Goal: Information Seeking & Learning: Learn about a topic

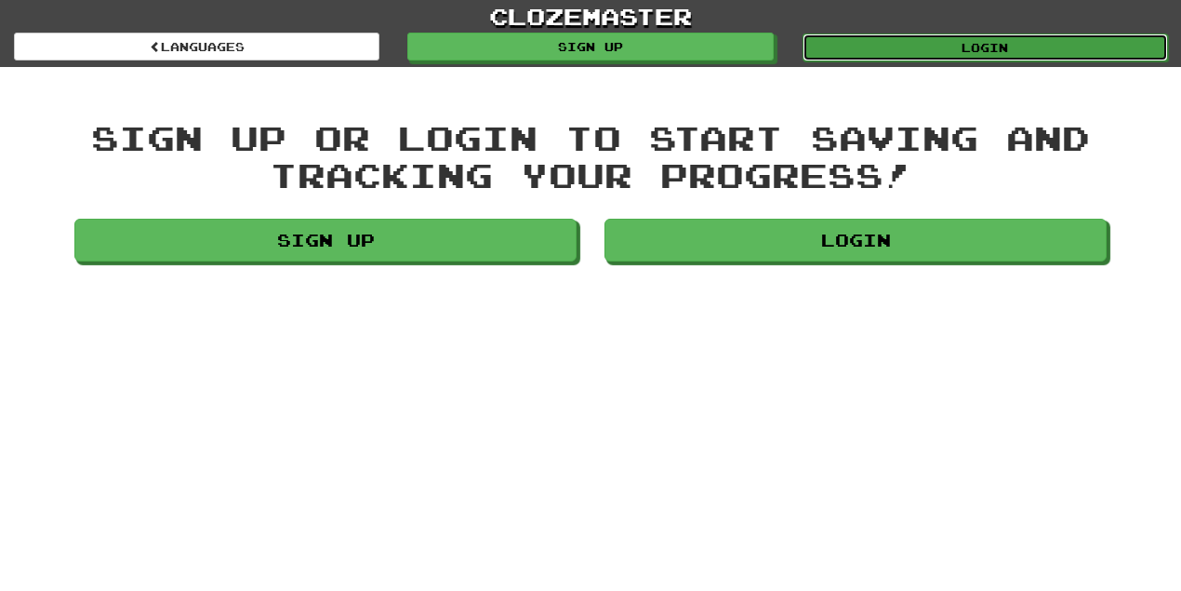
click at [990, 44] on link "Login" at bounding box center [985, 47] width 365 height 28
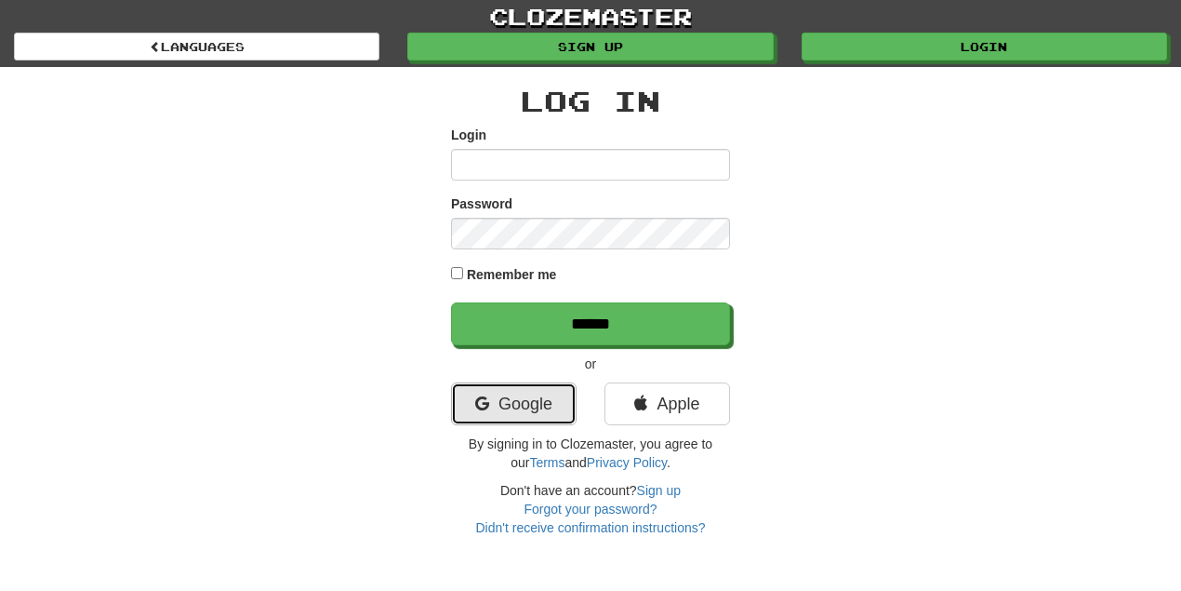
click at [508, 417] on link "Google" at bounding box center [514, 403] width 126 height 43
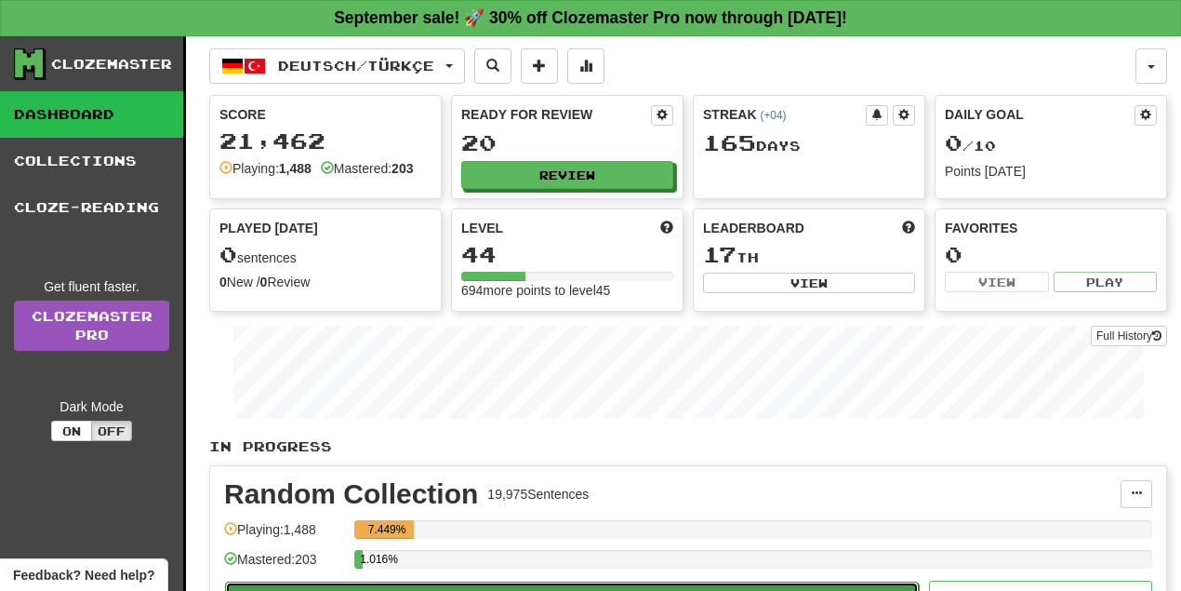
click at [599, 583] on button "Play" at bounding box center [572, 597] width 694 height 32
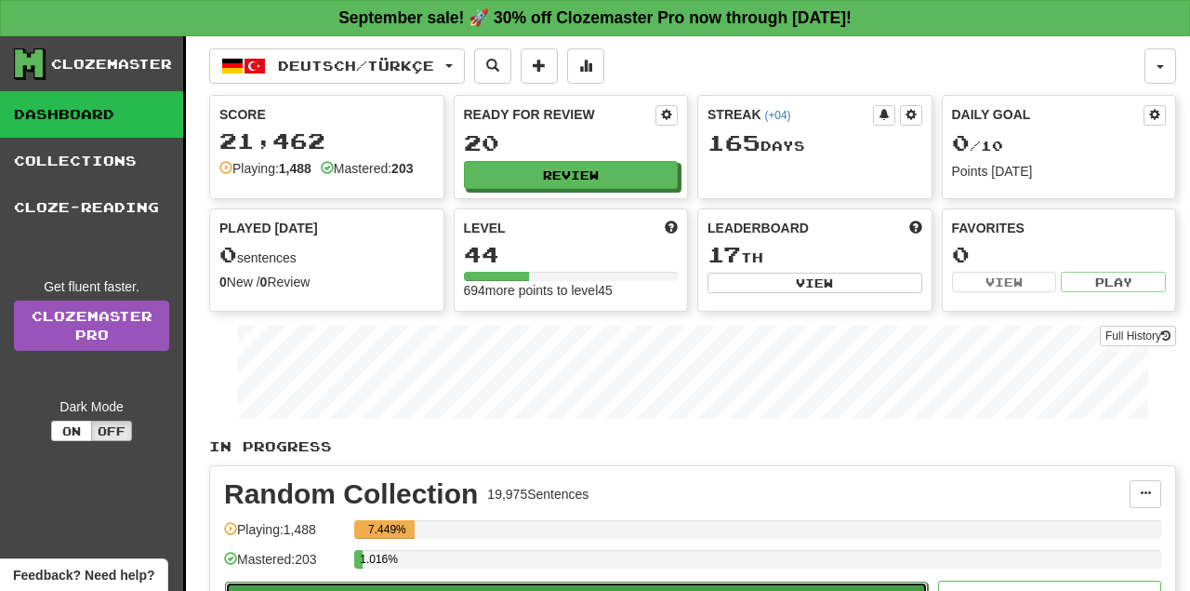
select select "**"
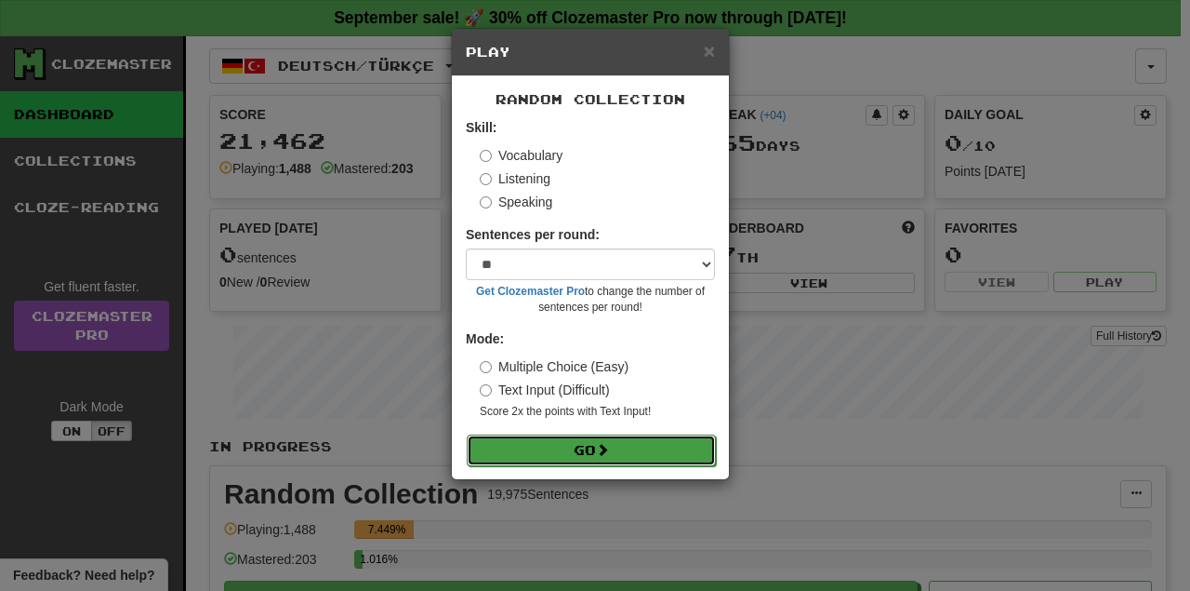
click at [600, 446] on button "Go" at bounding box center [591, 450] width 249 height 32
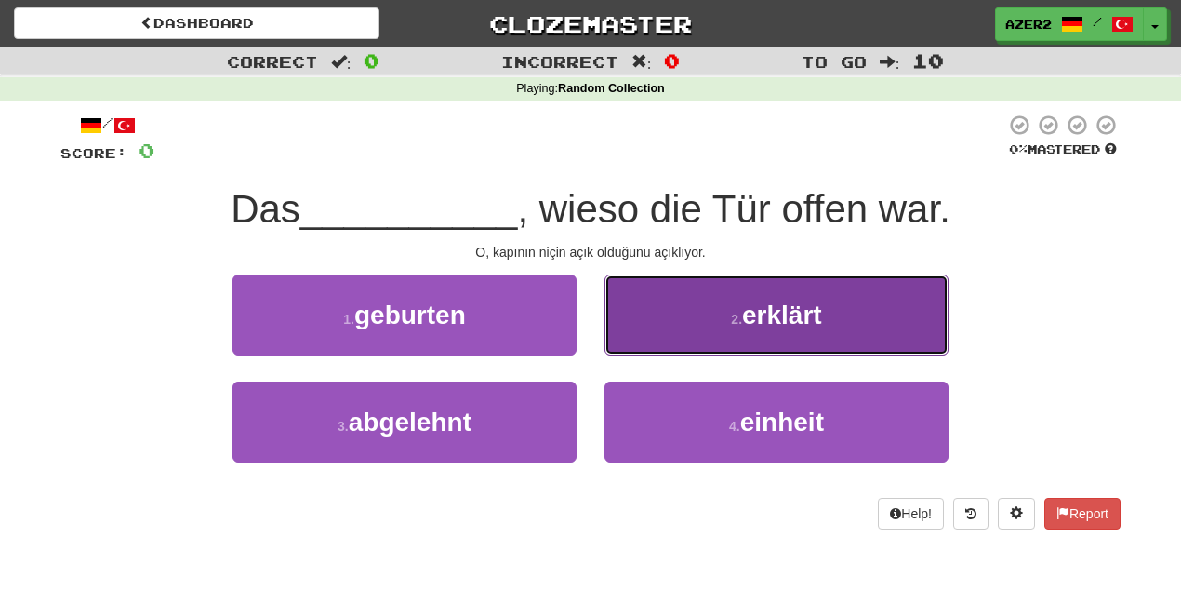
click at [774, 290] on button "2 . erklärt" at bounding box center [776, 314] width 344 height 81
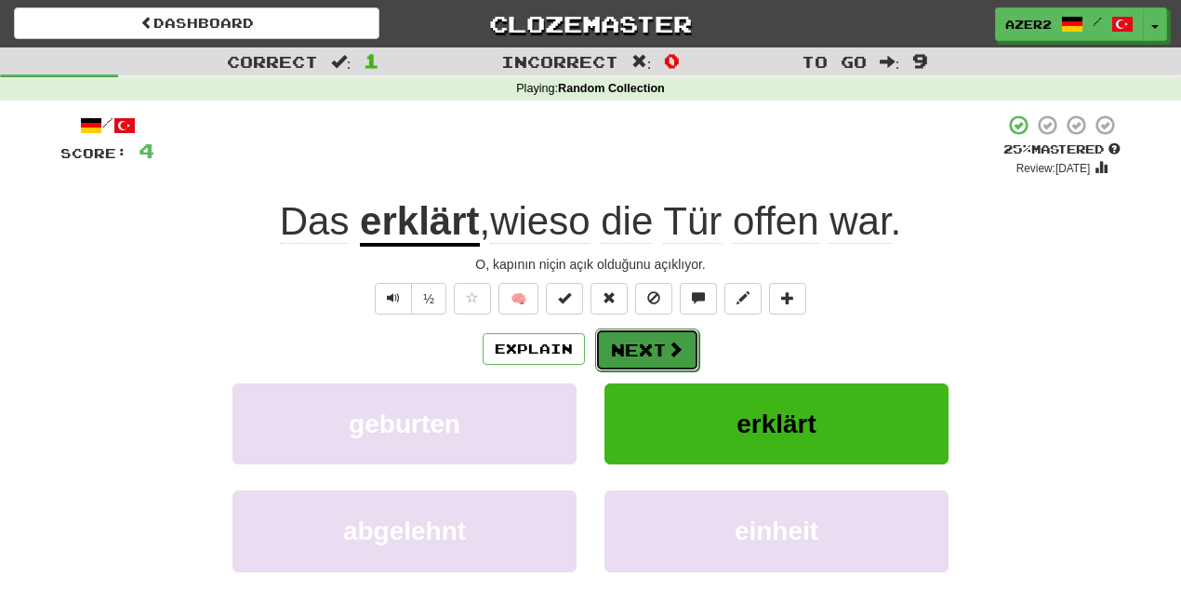
click at [657, 351] on button "Next" at bounding box center [647, 349] width 104 height 43
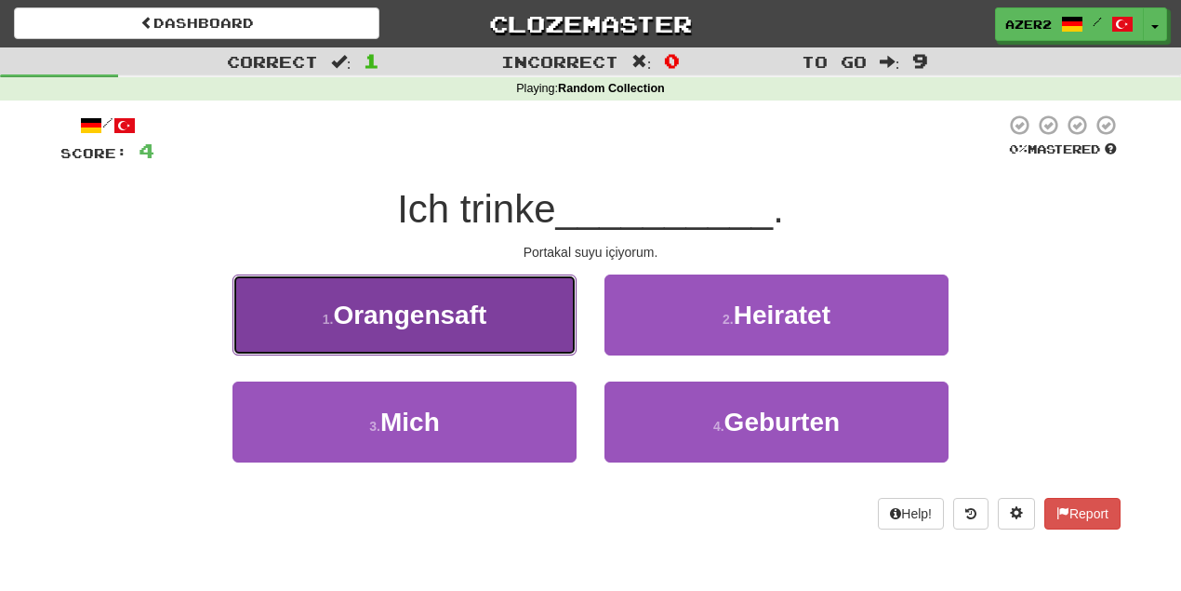
click at [428, 320] on span "Orangensaft" at bounding box center [409, 314] width 153 height 29
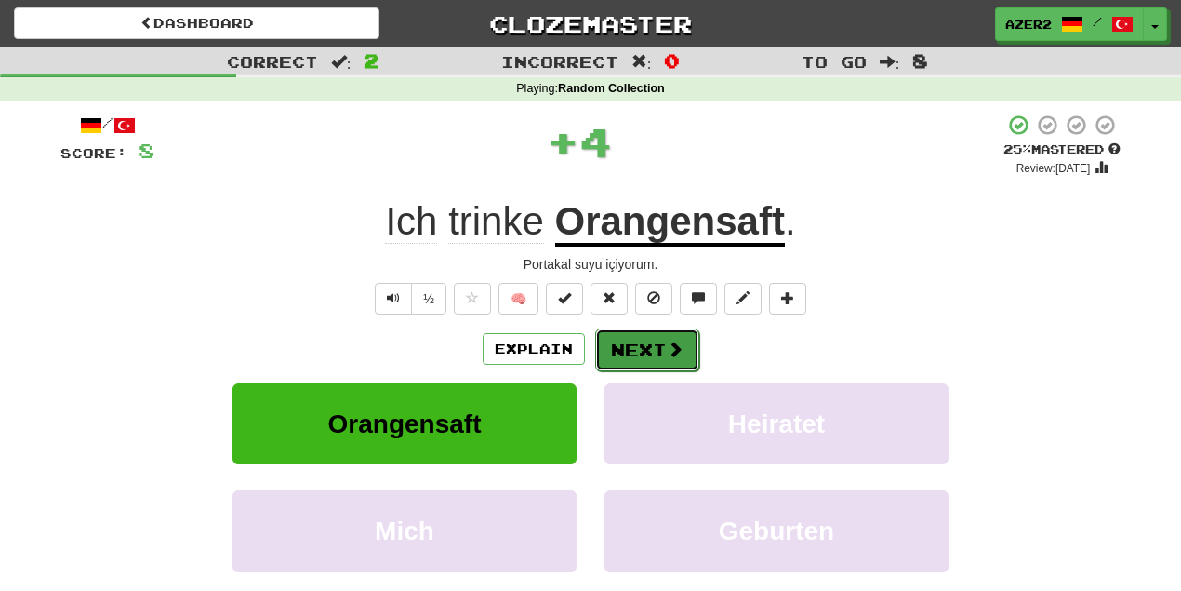
click at [647, 346] on button "Next" at bounding box center [647, 349] width 104 height 43
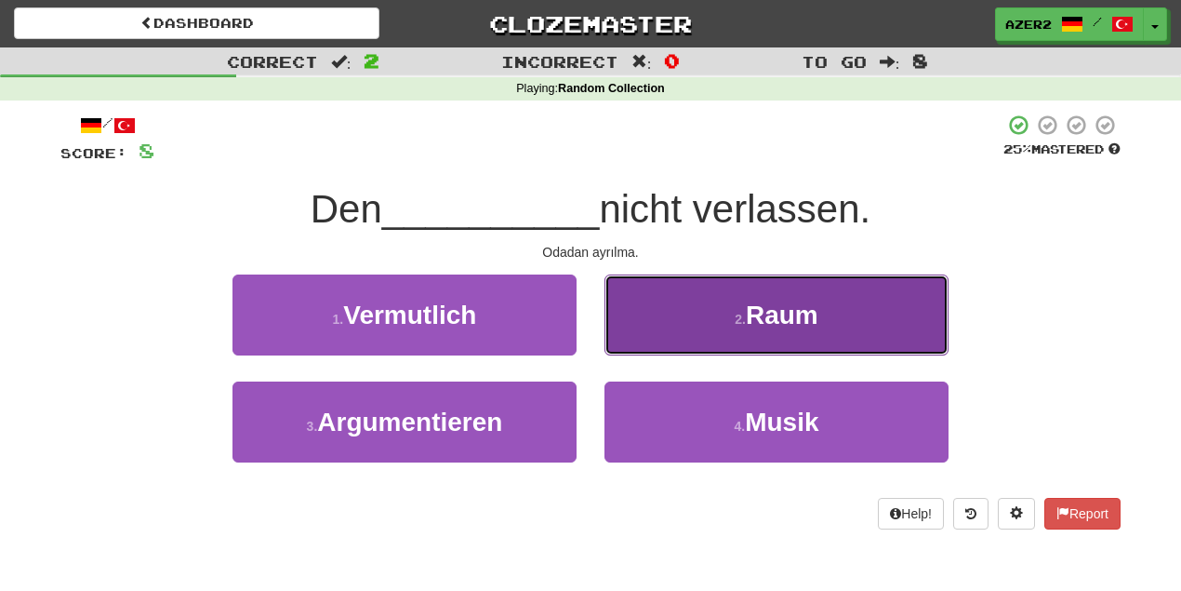
click at [795, 322] on span "Raum" at bounding box center [782, 314] width 73 height 29
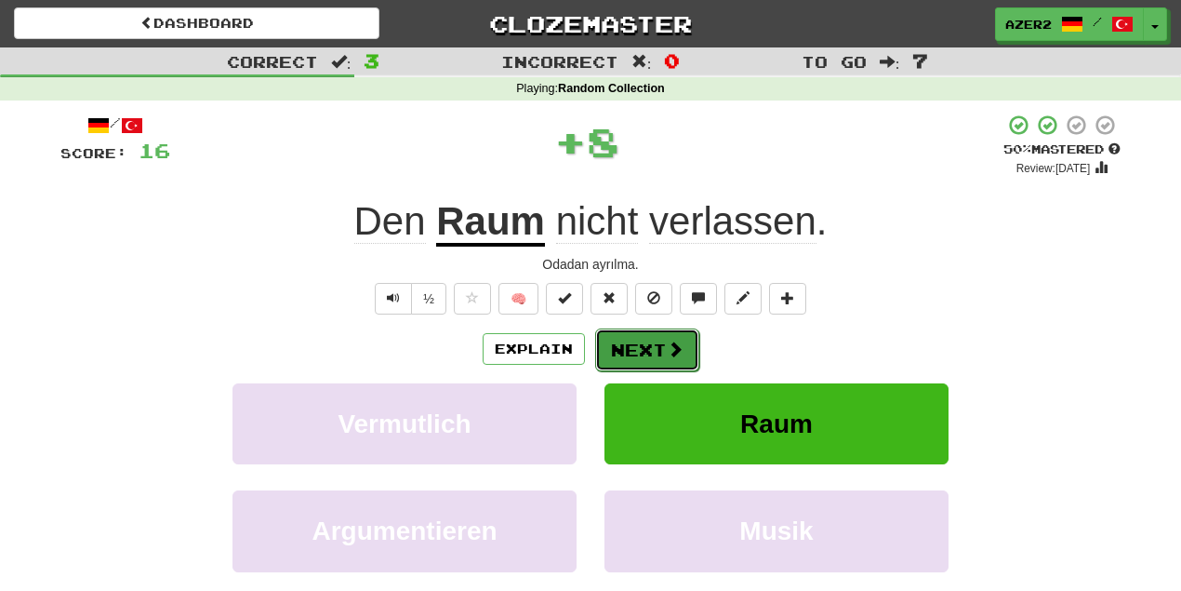
click at [660, 352] on button "Next" at bounding box center [647, 349] width 104 height 43
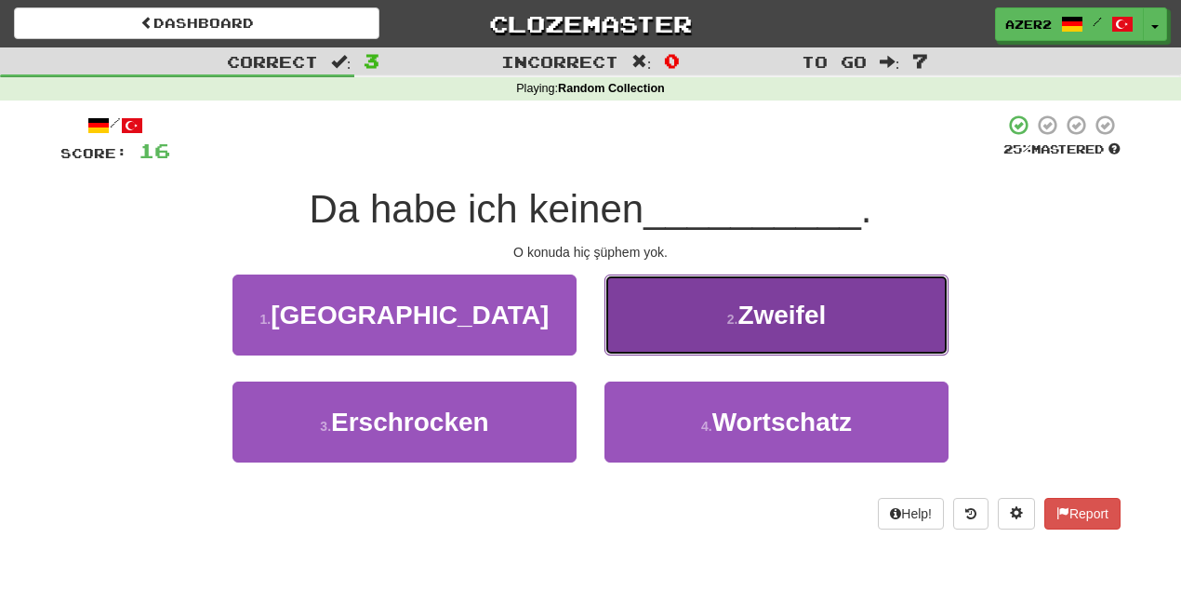
click at [759, 311] on span "Zweifel" at bounding box center [781, 314] width 88 height 29
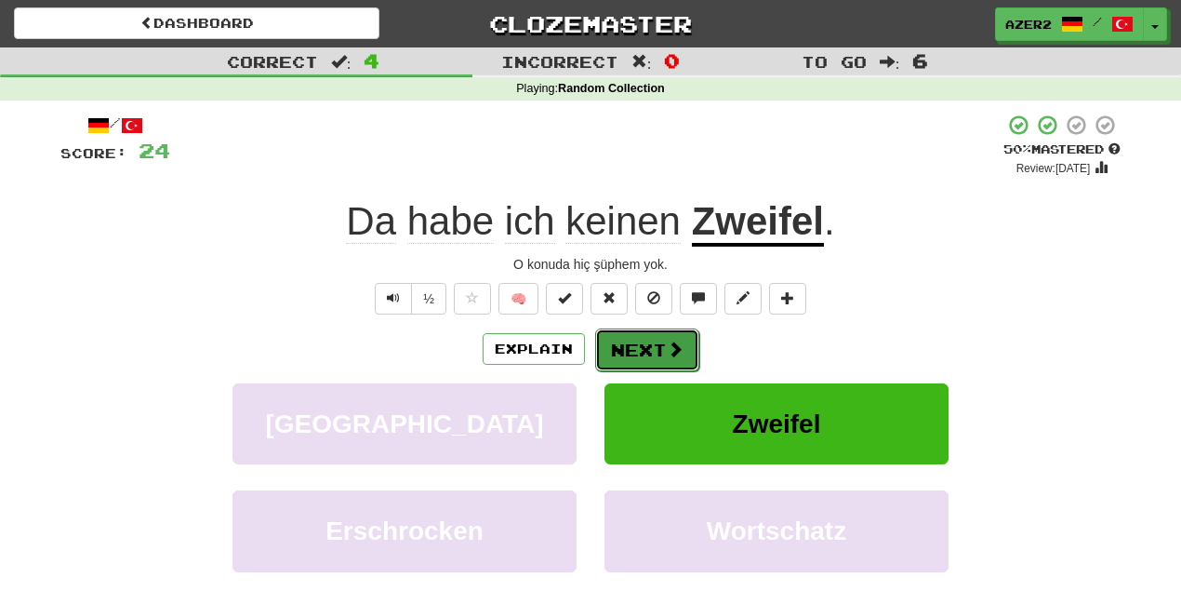
click at [654, 365] on button "Next" at bounding box center [647, 349] width 104 height 43
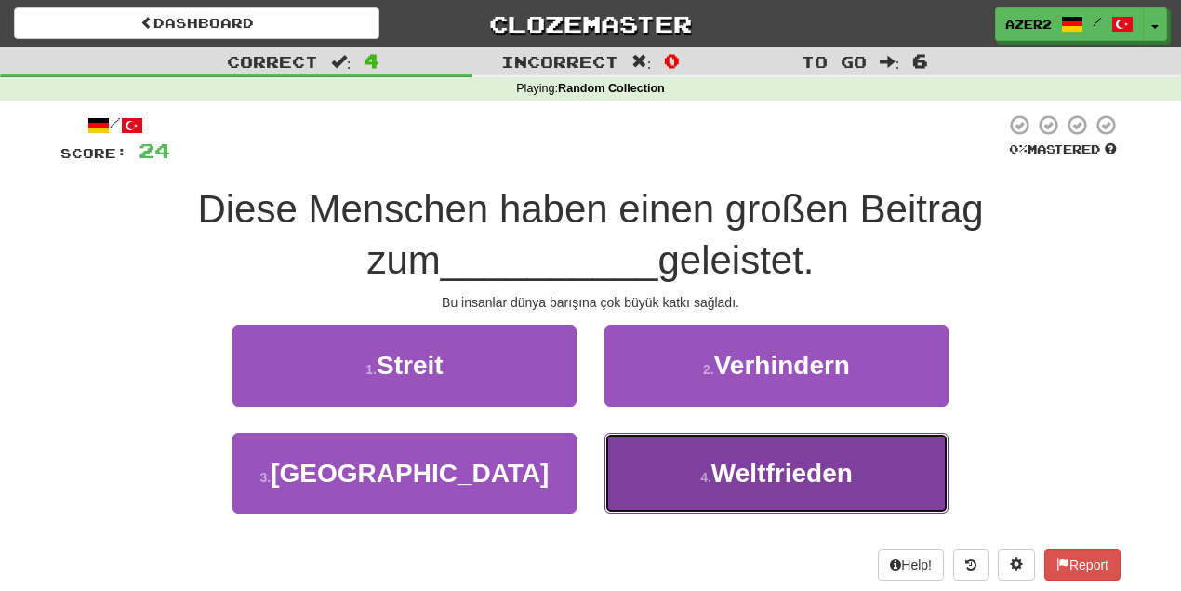
click at [834, 489] on button "4 . Weltfrieden" at bounding box center [776, 472] width 344 height 81
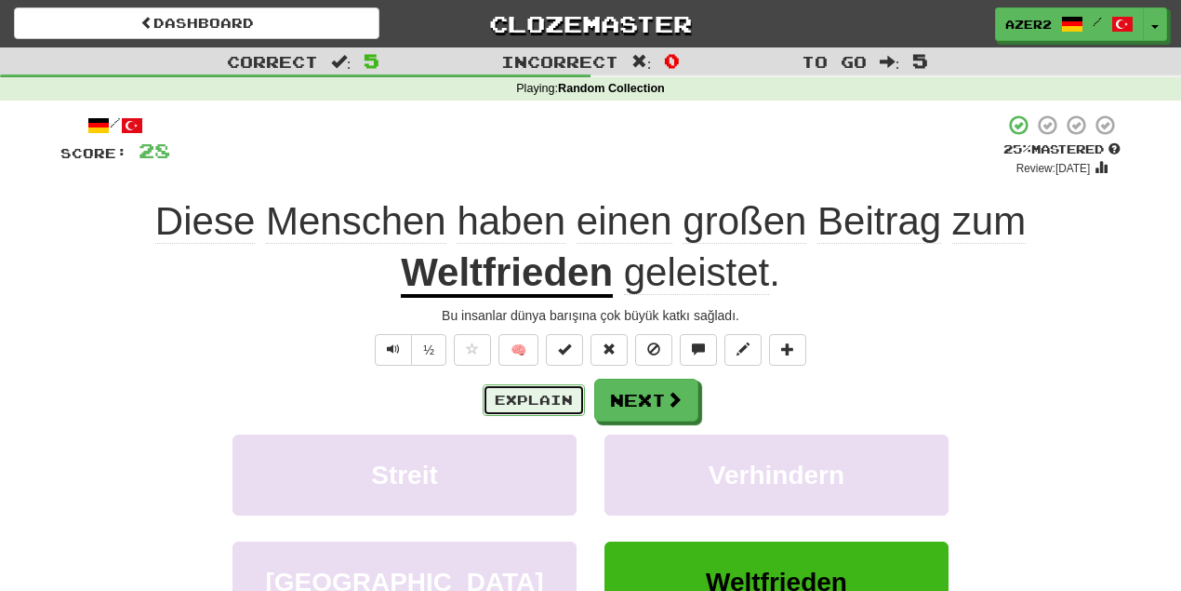
click at [521, 399] on button "Explain" at bounding box center [534, 400] width 102 height 32
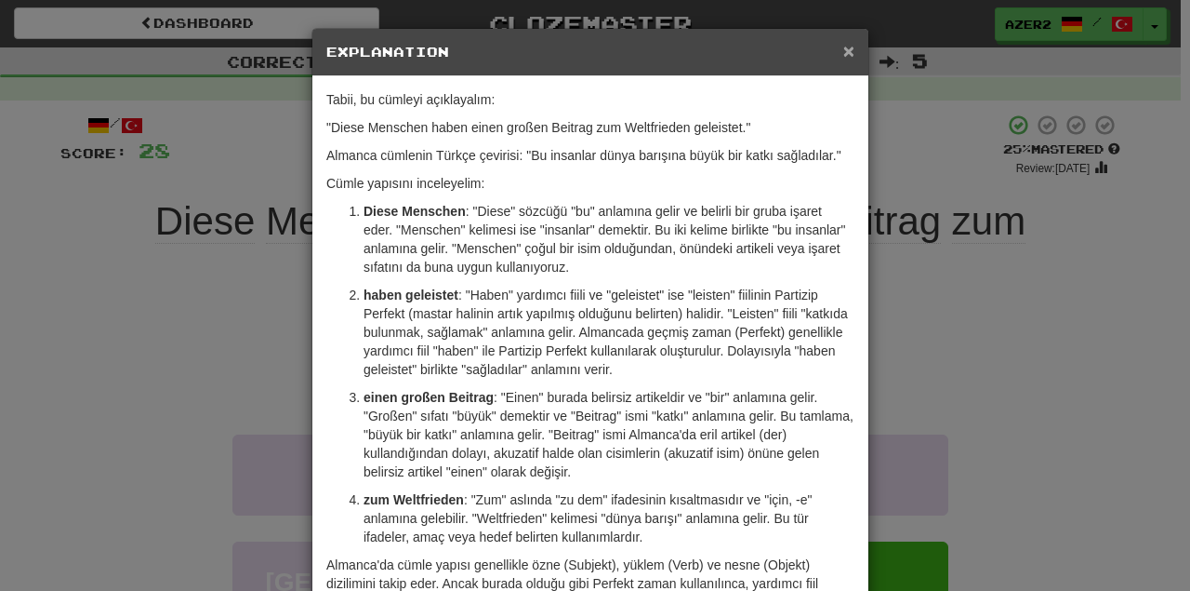
click at [847, 50] on span "×" at bounding box center [849, 50] width 11 height 21
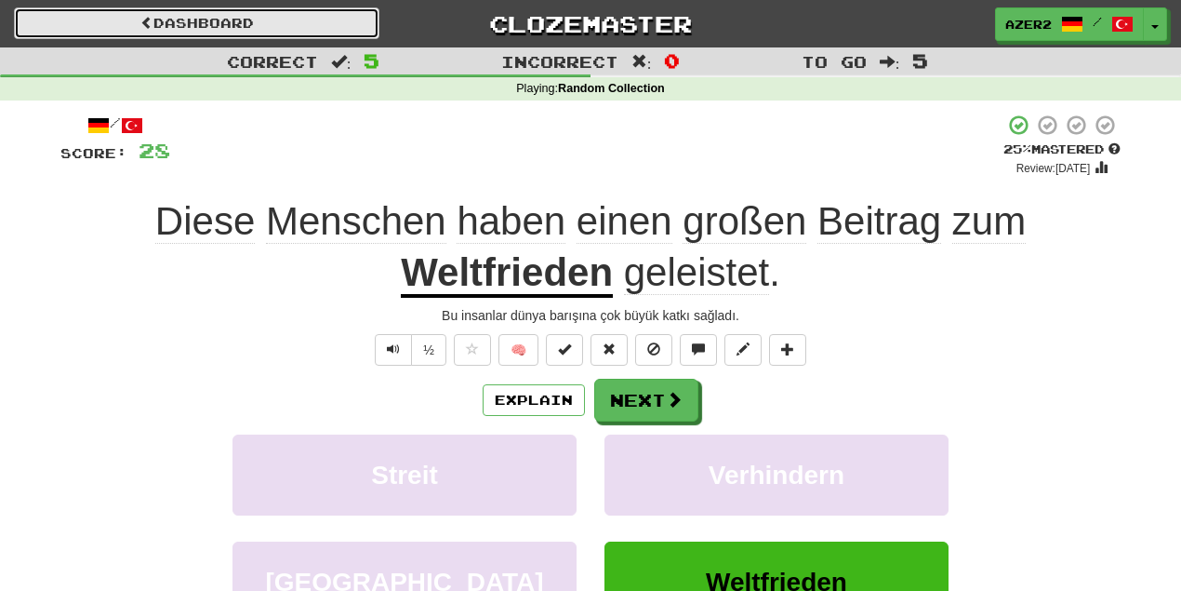
click at [231, 24] on link "Dashboard" at bounding box center [196, 23] width 365 height 32
